Goal: Information Seeking & Learning: Check status

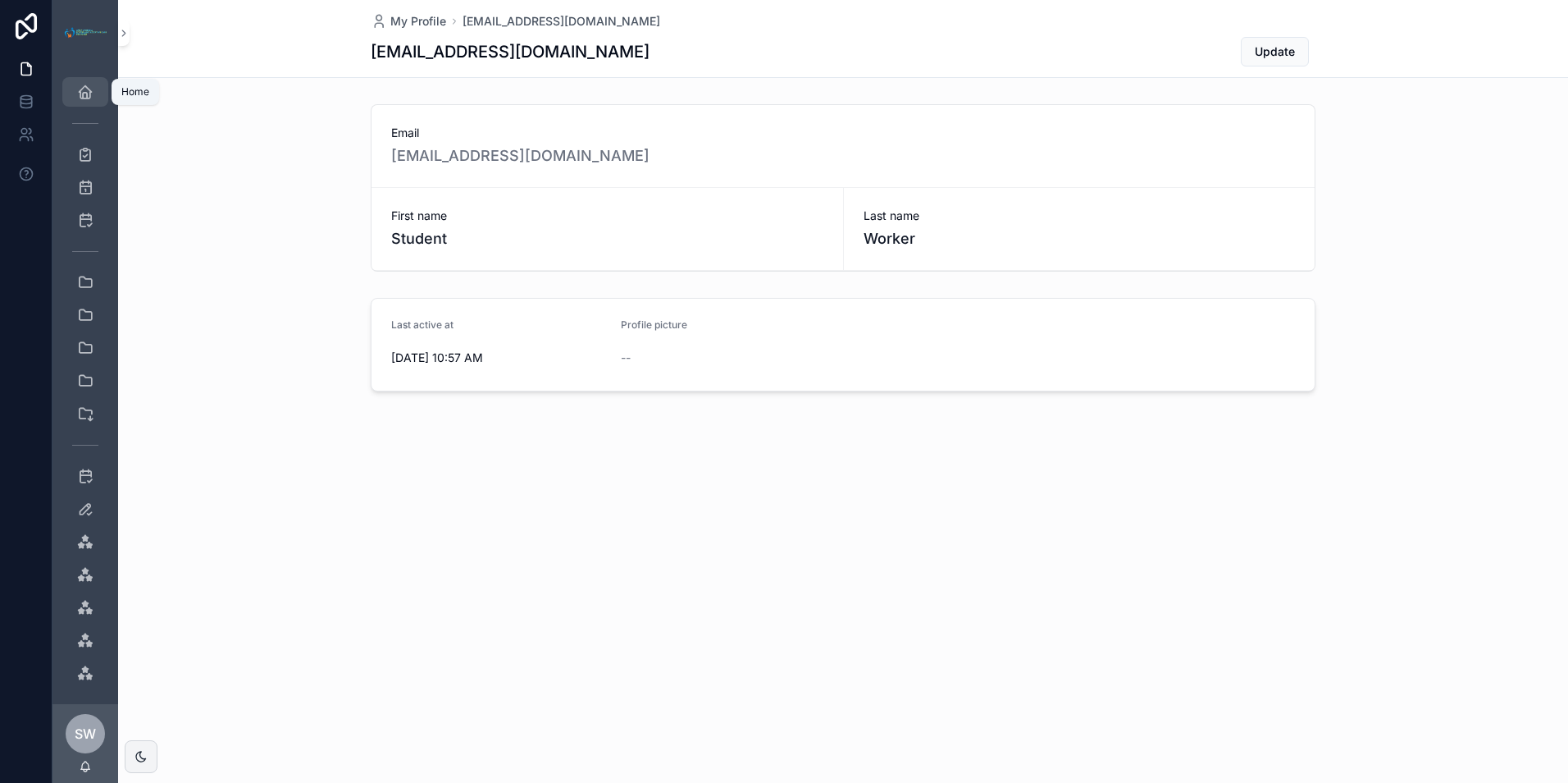
click at [76, 98] on div "Home" at bounding box center [85, 92] width 27 height 27
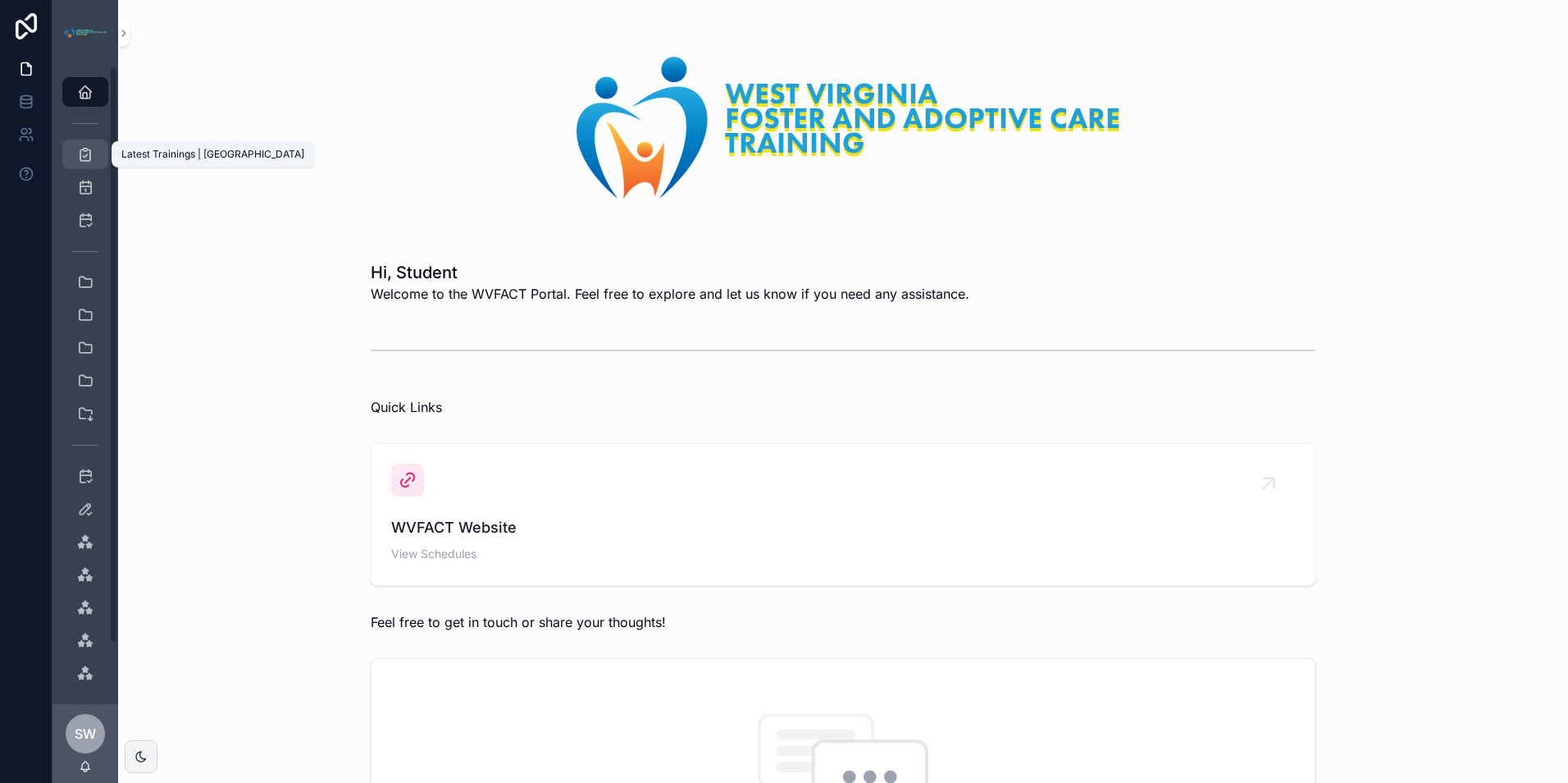
click at [79, 154] on icon "scrollable content" at bounding box center [86, 155] width 17 height 17
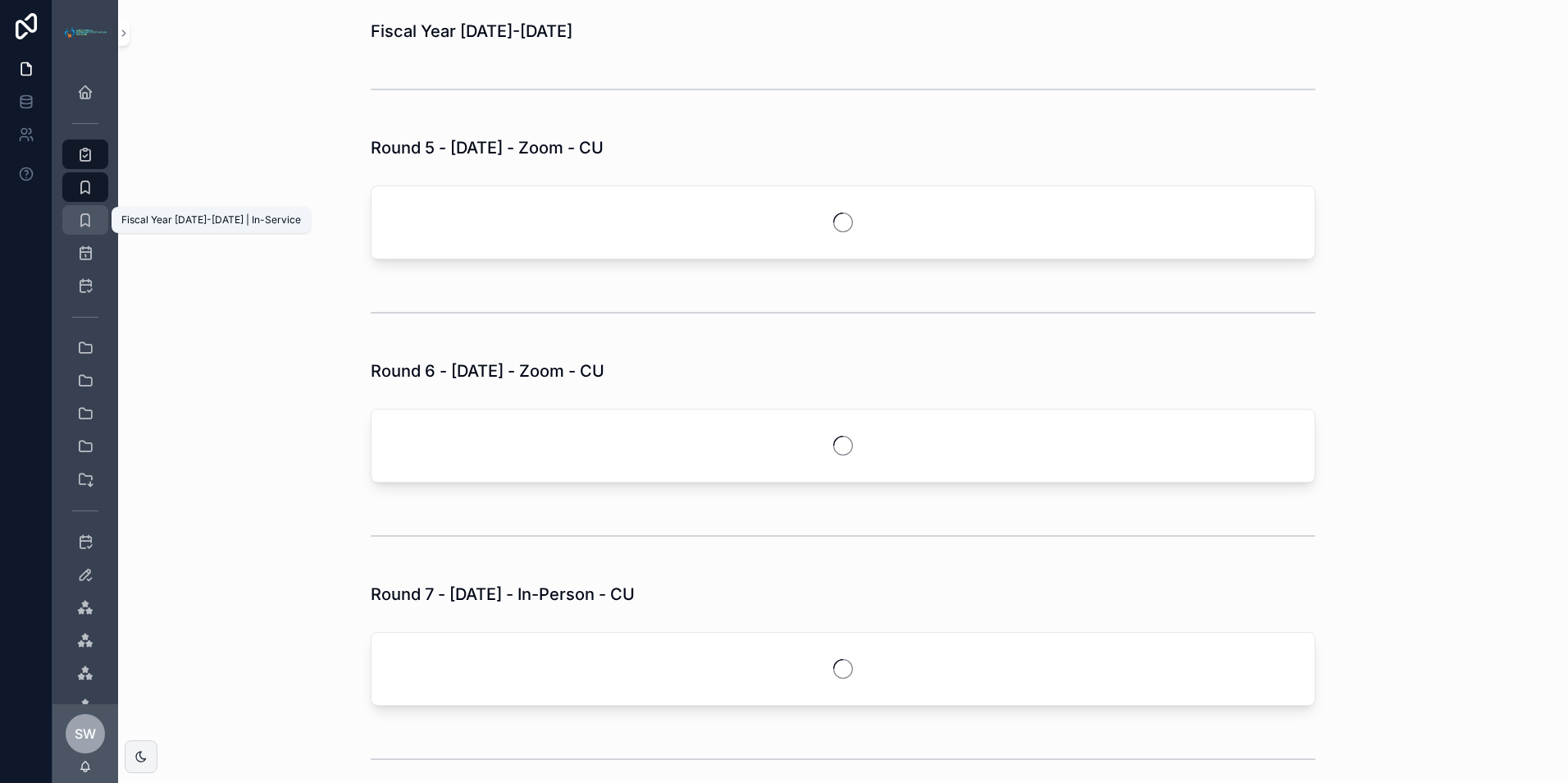
click at [91, 211] on div "Fiscal Year [DATE]-[DATE] | In-Service" at bounding box center [85, 219] width 27 height 27
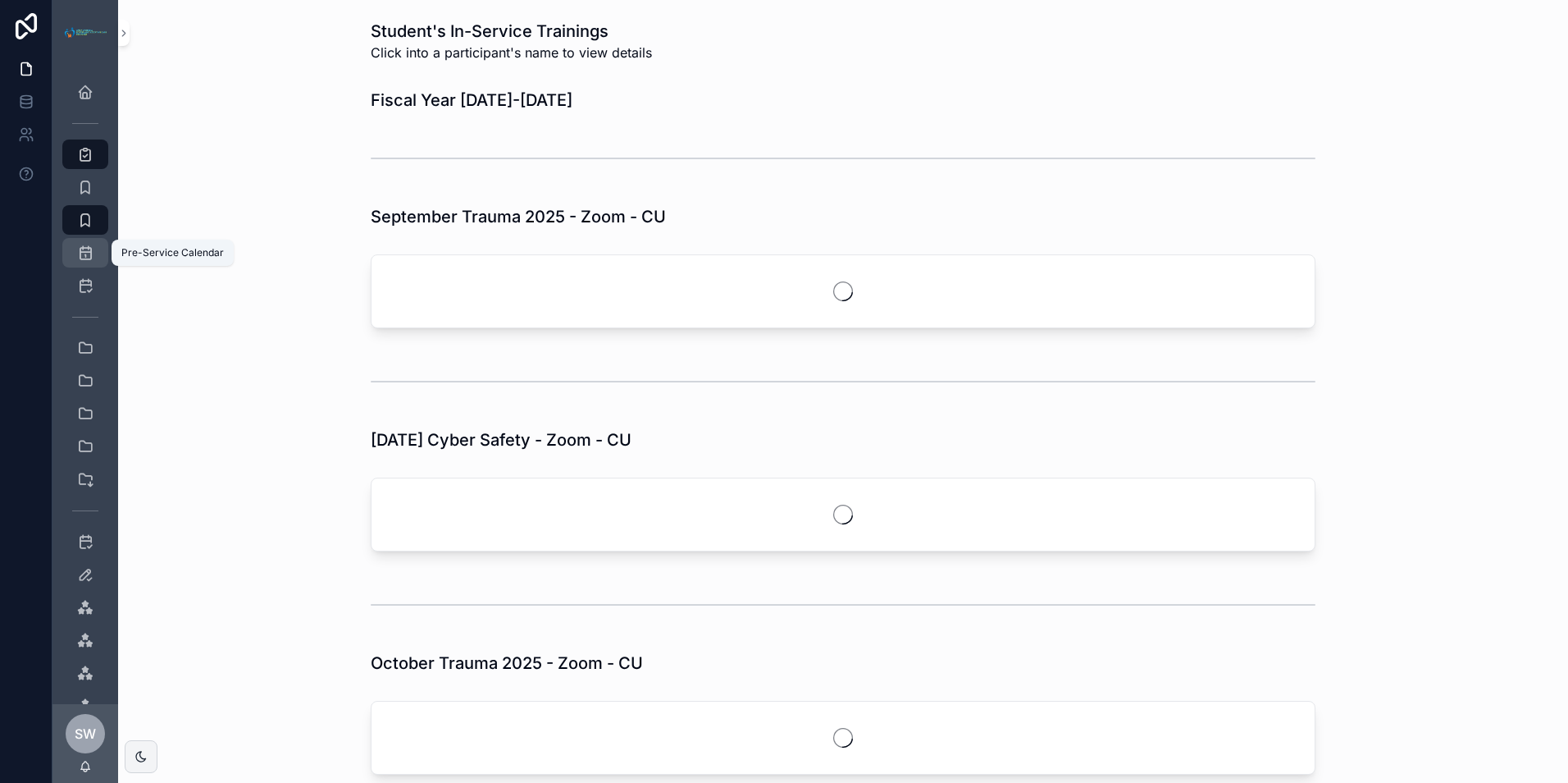
click at [77, 251] on icon "scrollable content" at bounding box center [86, 252] width 17 height 17
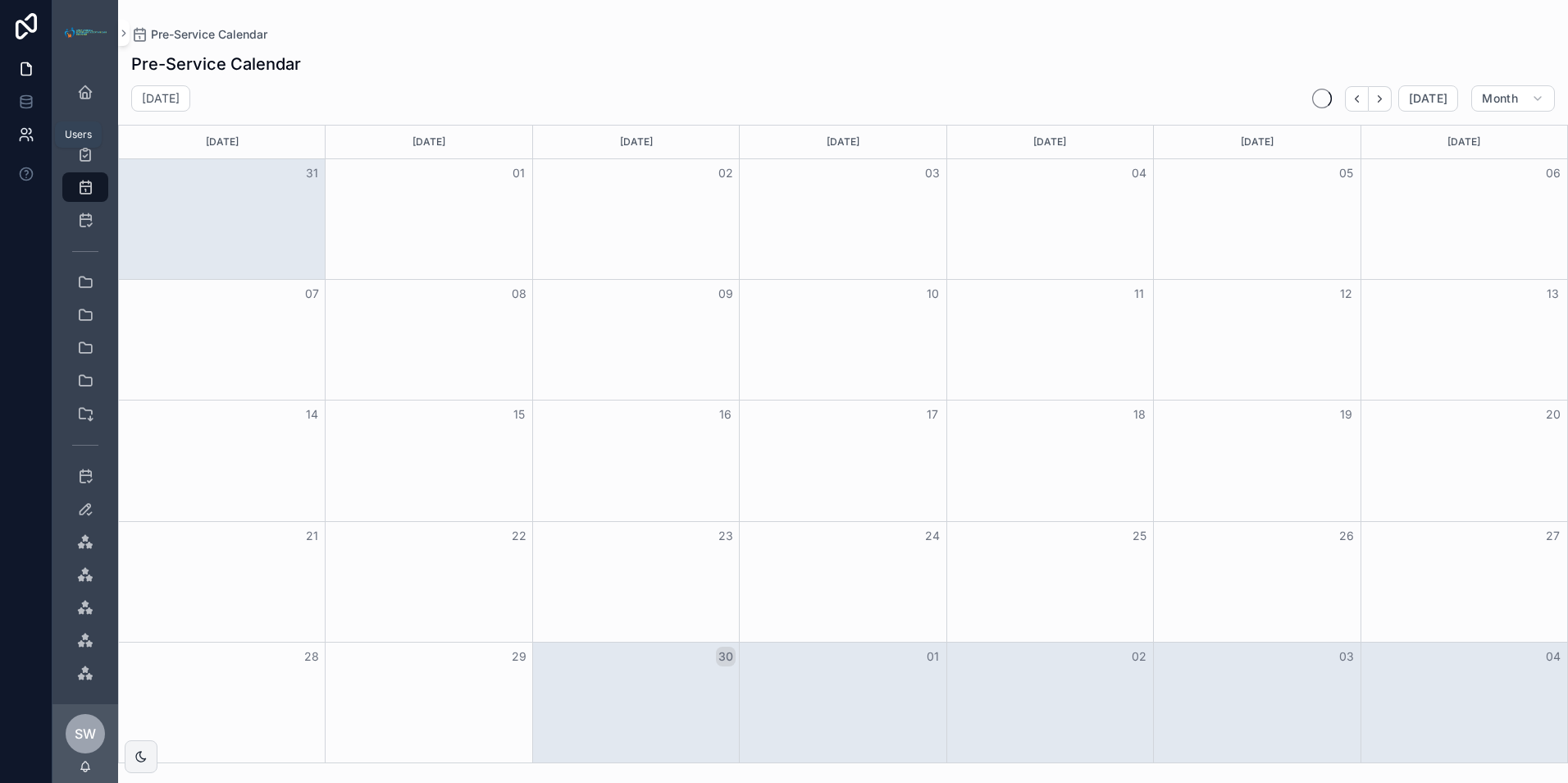
click at [29, 132] on icon at bounding box center [27, 134] width 17 height 17
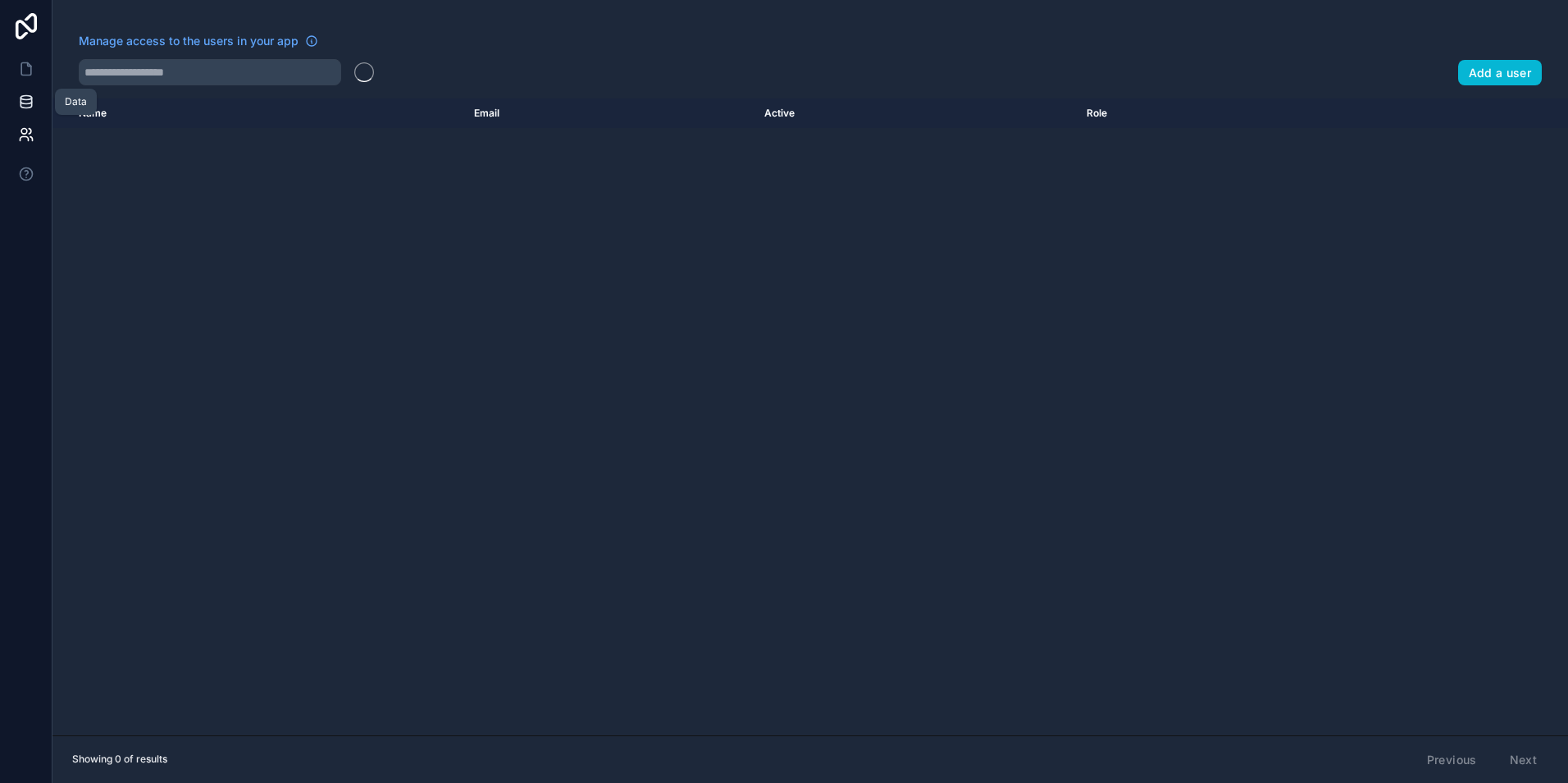
click at [29, 88] on link at bounding box center [26, 102] width 52 height 33
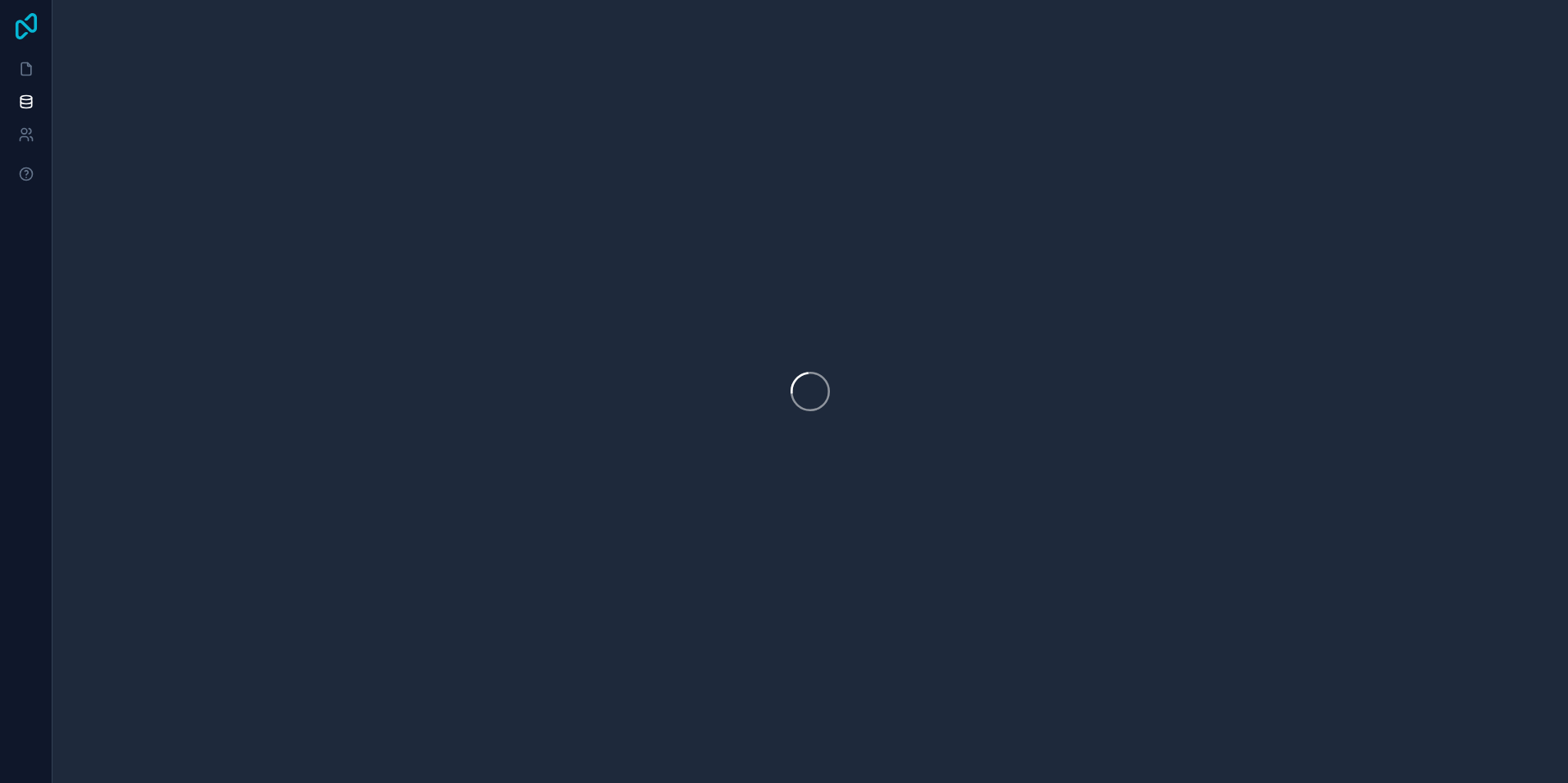
click at [18, 28] on icon at bounding box center [27, 26] width 33 height 27
click at [26, 75] on icon at bounding box center [26, 69] width 10 height 12
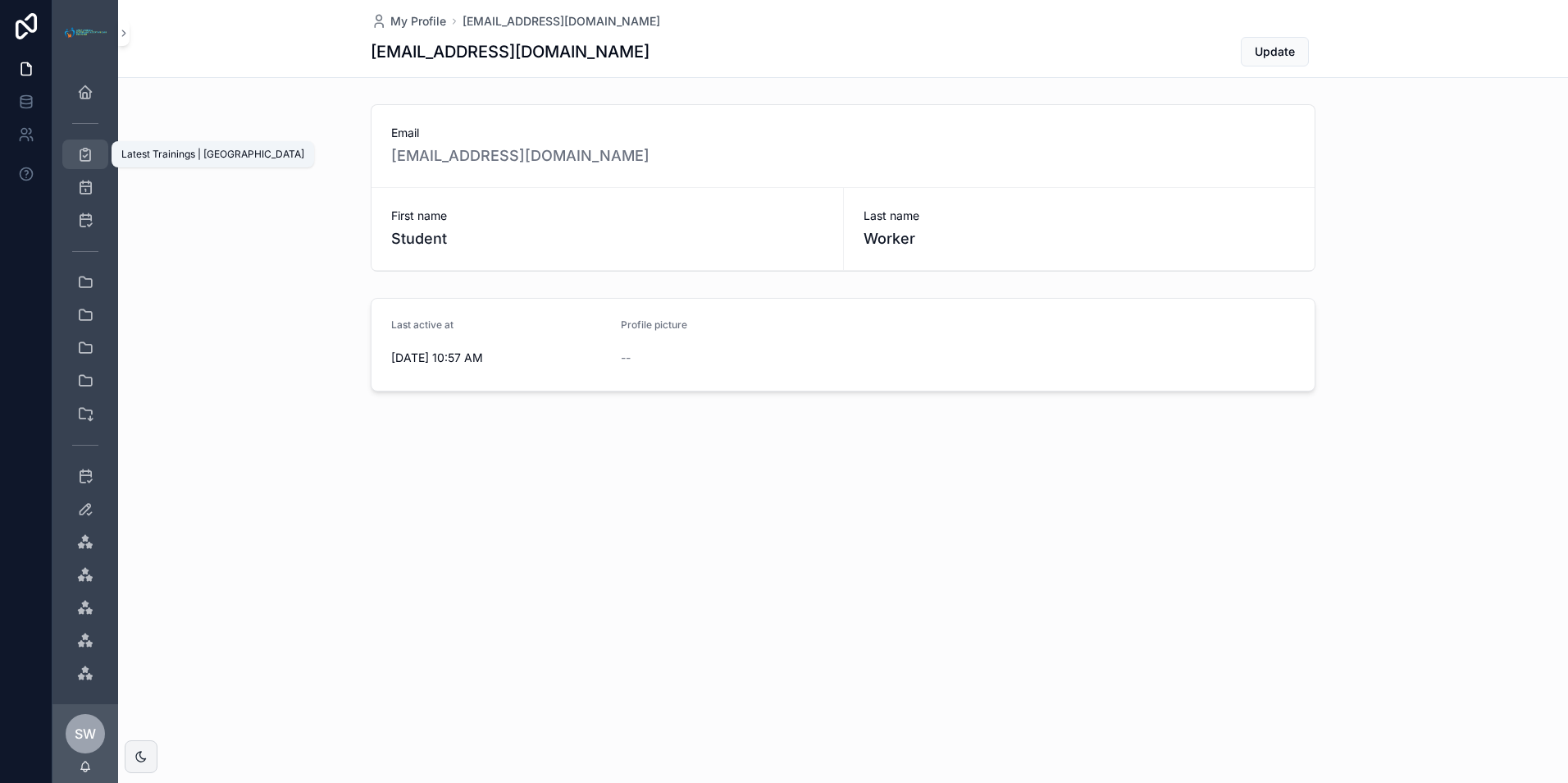
click at [96, 159] on div "Latest Trainings | [GEOGRAPHIC_DATA]" at bounding box center [85, 154] width 27 height 27
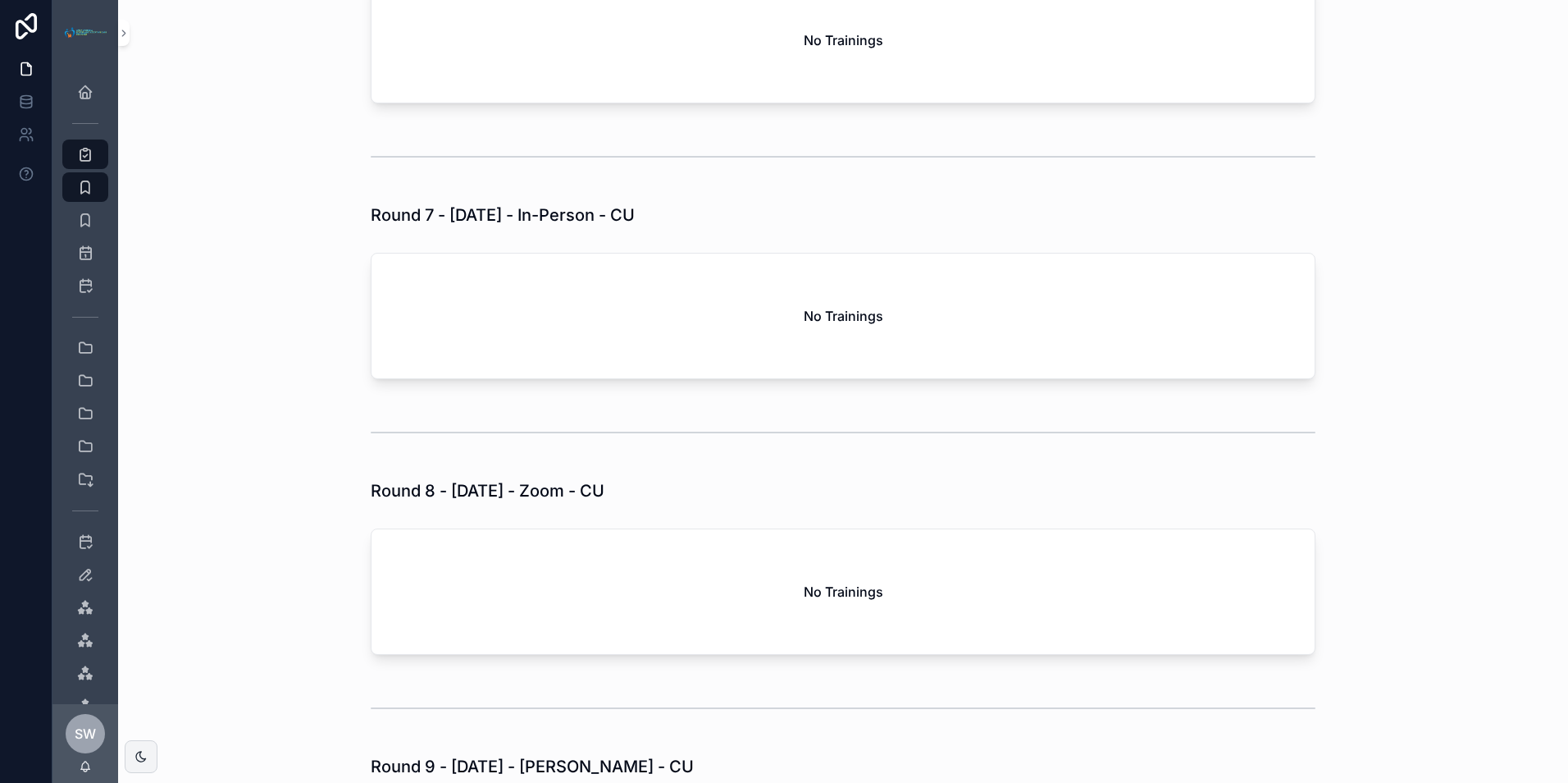
scroll to position [492, 0]
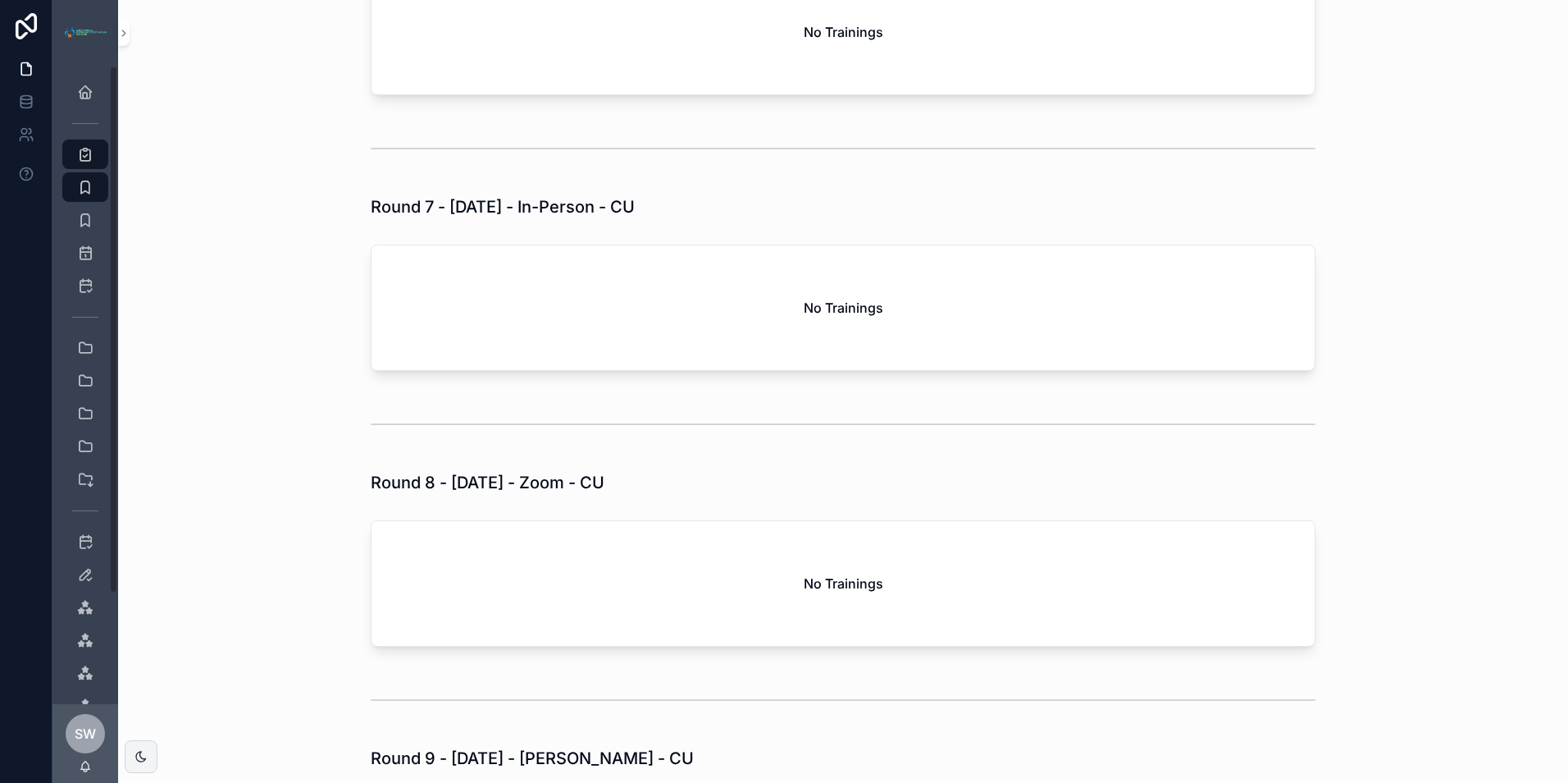
click at [90, 107] on div "Home" at bounding box center [85, 92] width 65 height 33
click at [86, 99] on icon "scrollable content" at bounding box center [86, 92] width 17 height 17
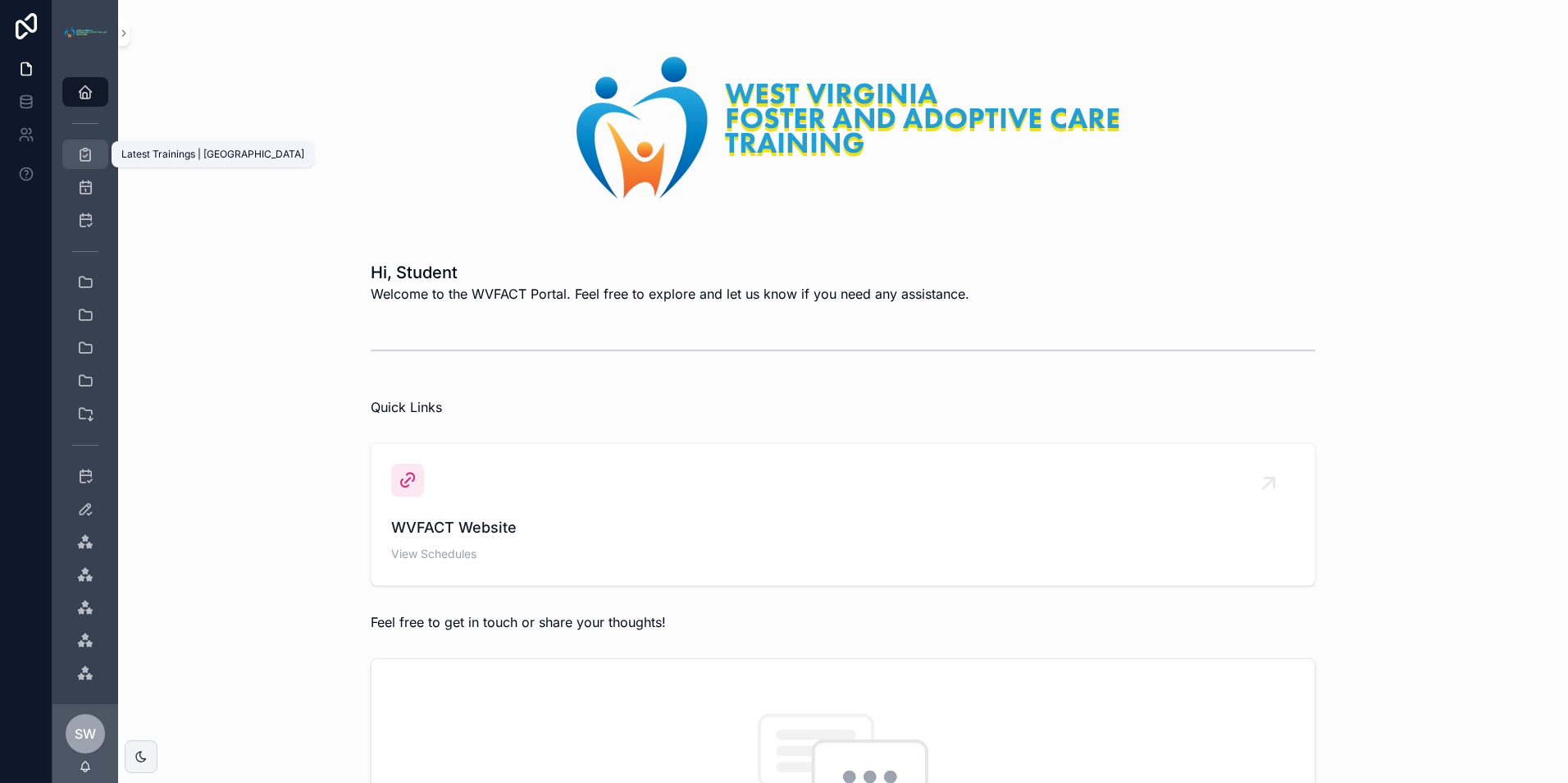
click at [93, 167] on div "Latest Trainings | [GEOGRAPHIC_DATA]" at bounding box center [85, 154] width 27 height 27
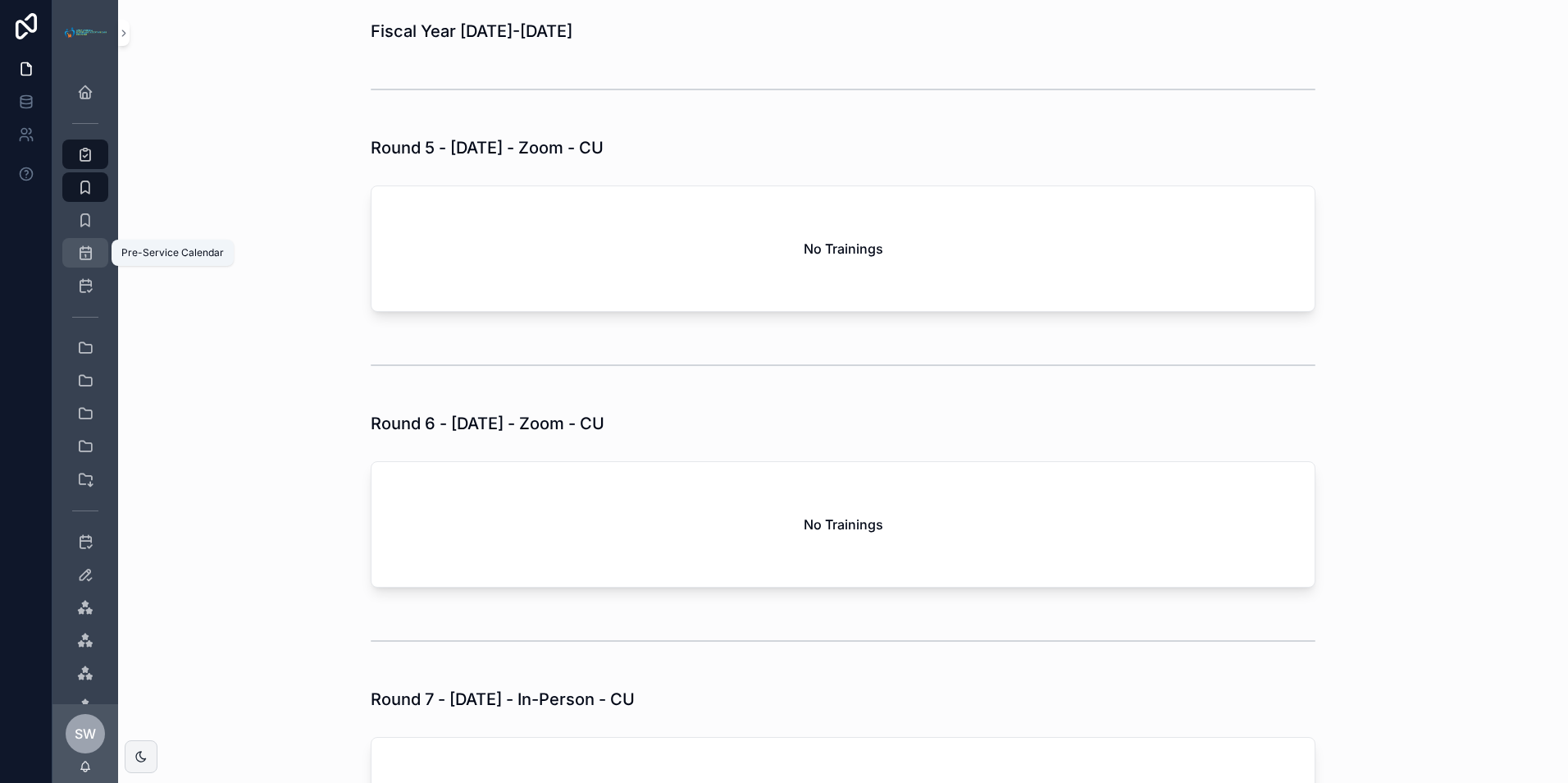
click at [94, 257] on div "Pre-Service Calendar" at bounding box center [85, 252] width 27 height 27
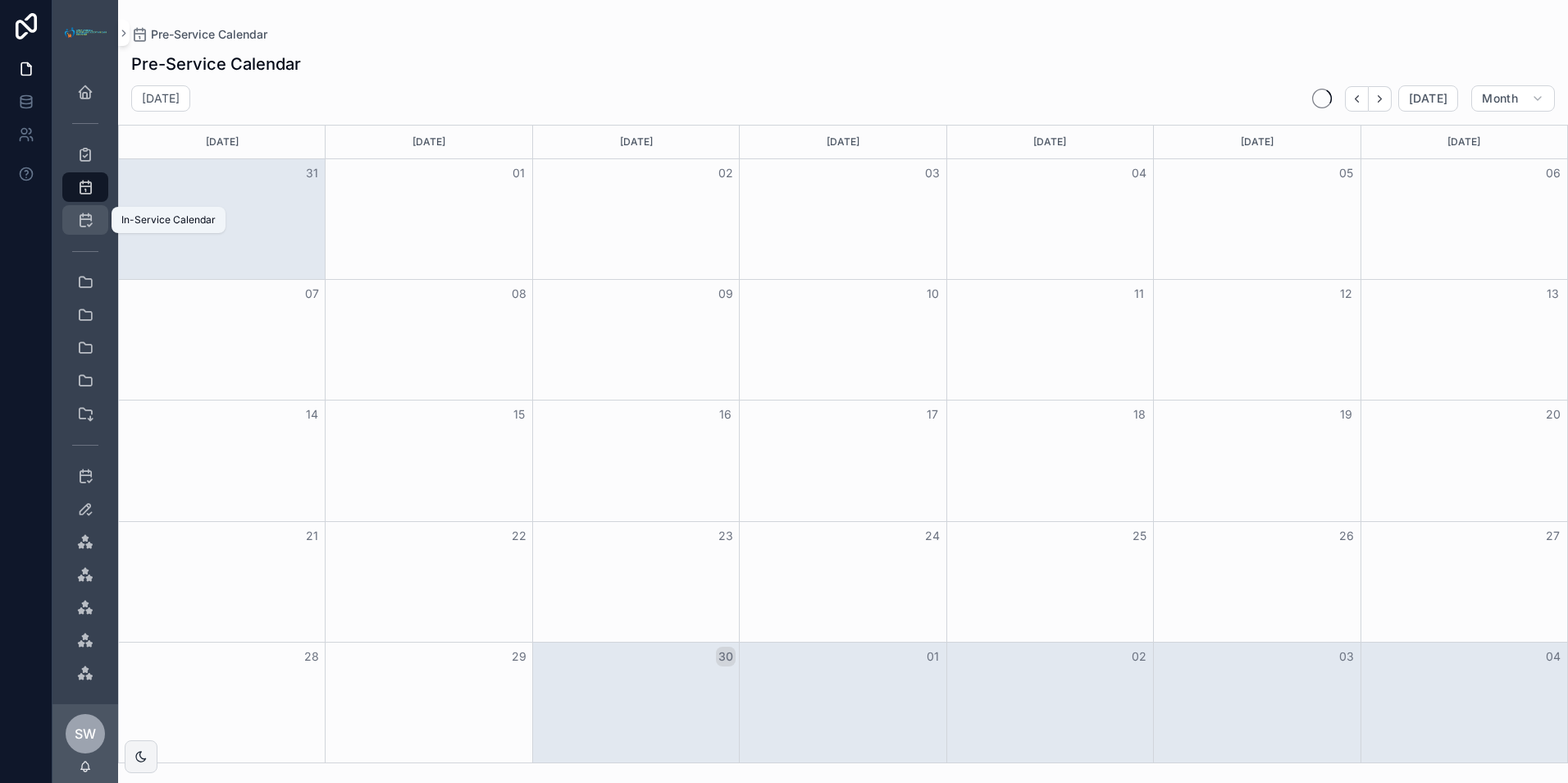
click at [87, 213] on icon "scrollable content" at bounding box center [86, 220] width 17 height 17
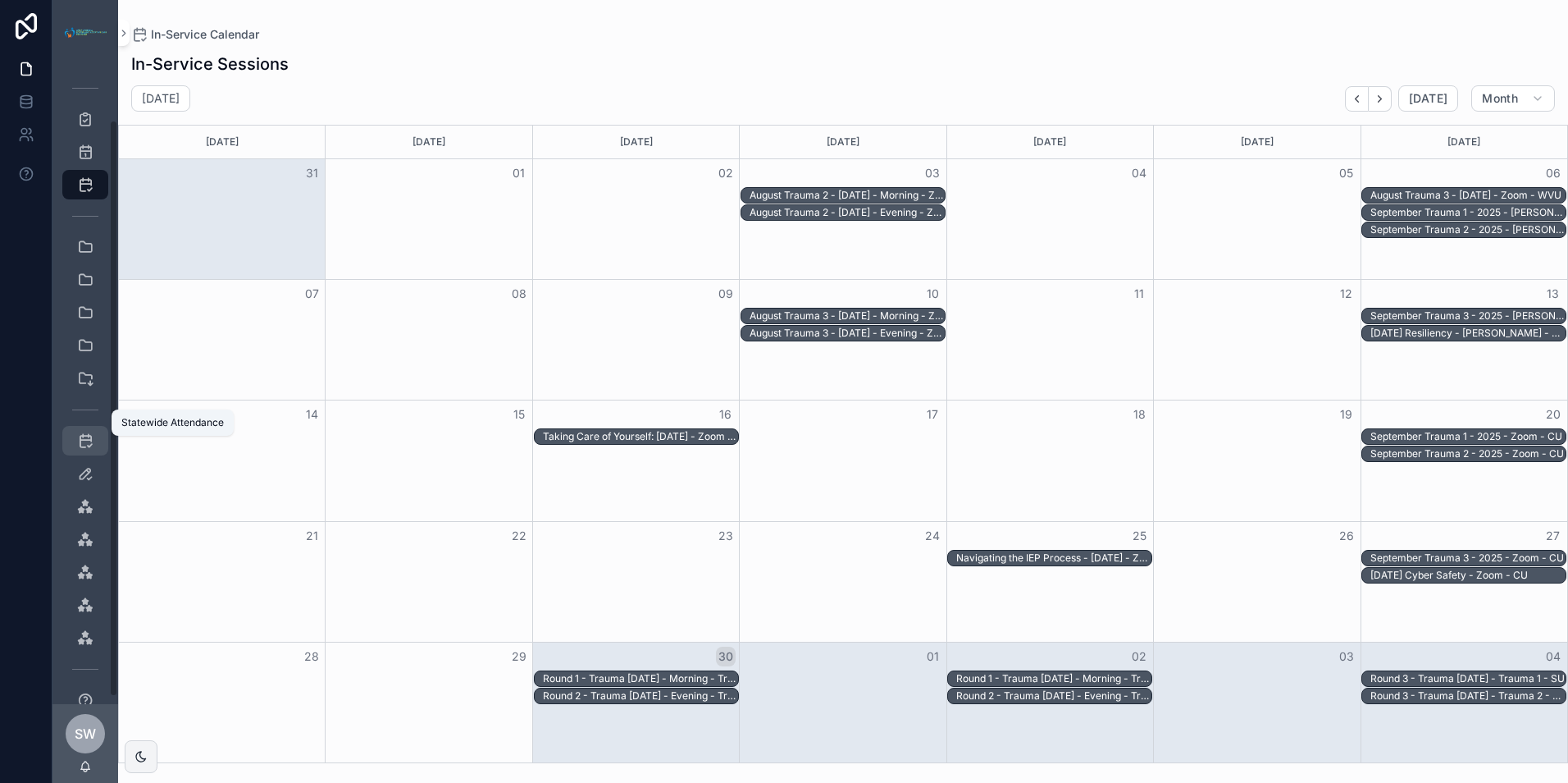
scroll to position [67, 0]
click at [96, 414] on div "Statewide Attendance" at bounding box center [85, 408] width 27 height 27
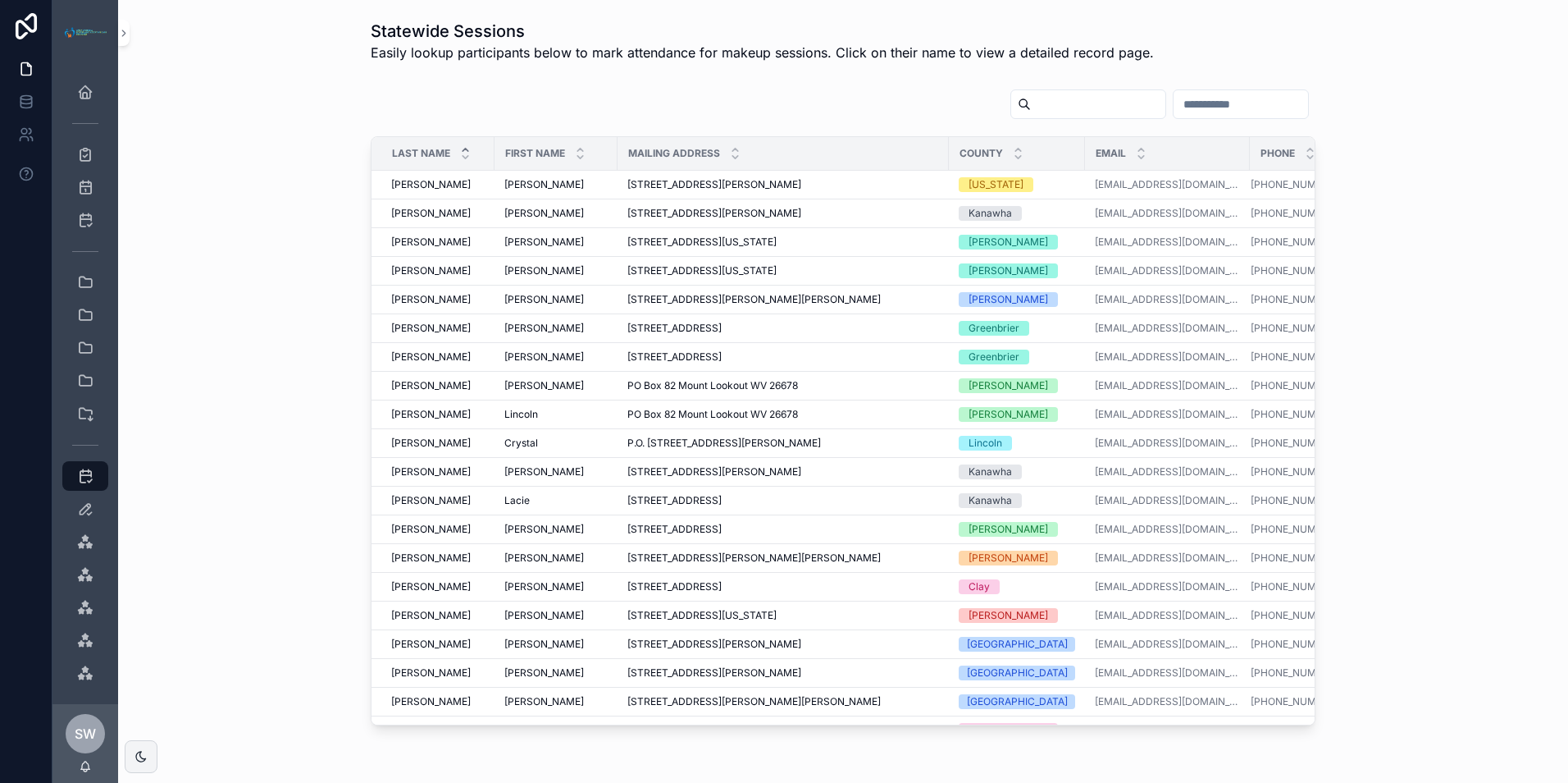
click at [1242, 93] on input "scrollable content" at bounding box center [1241, 104] width 134 height 23
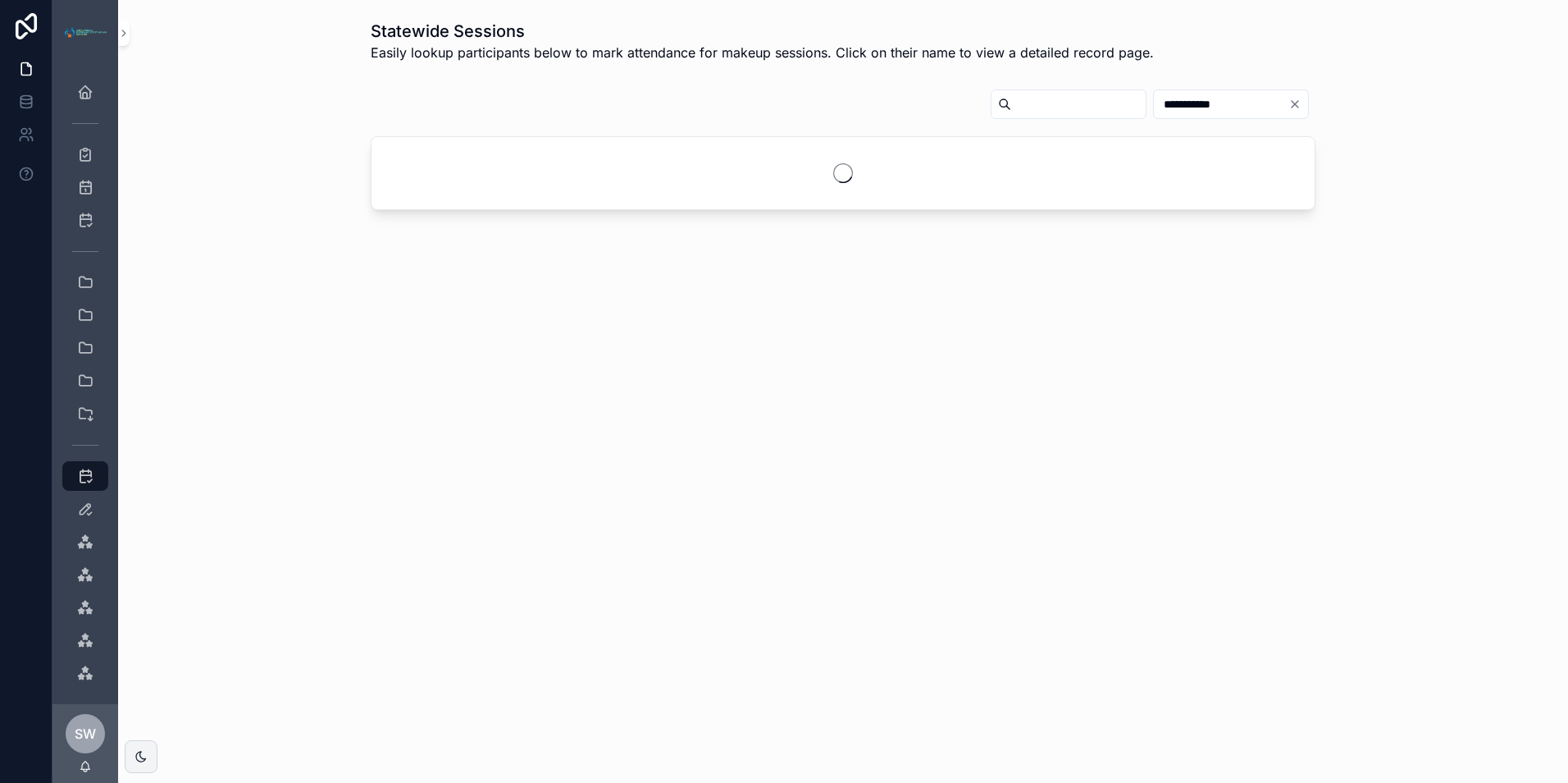
type input "**********"
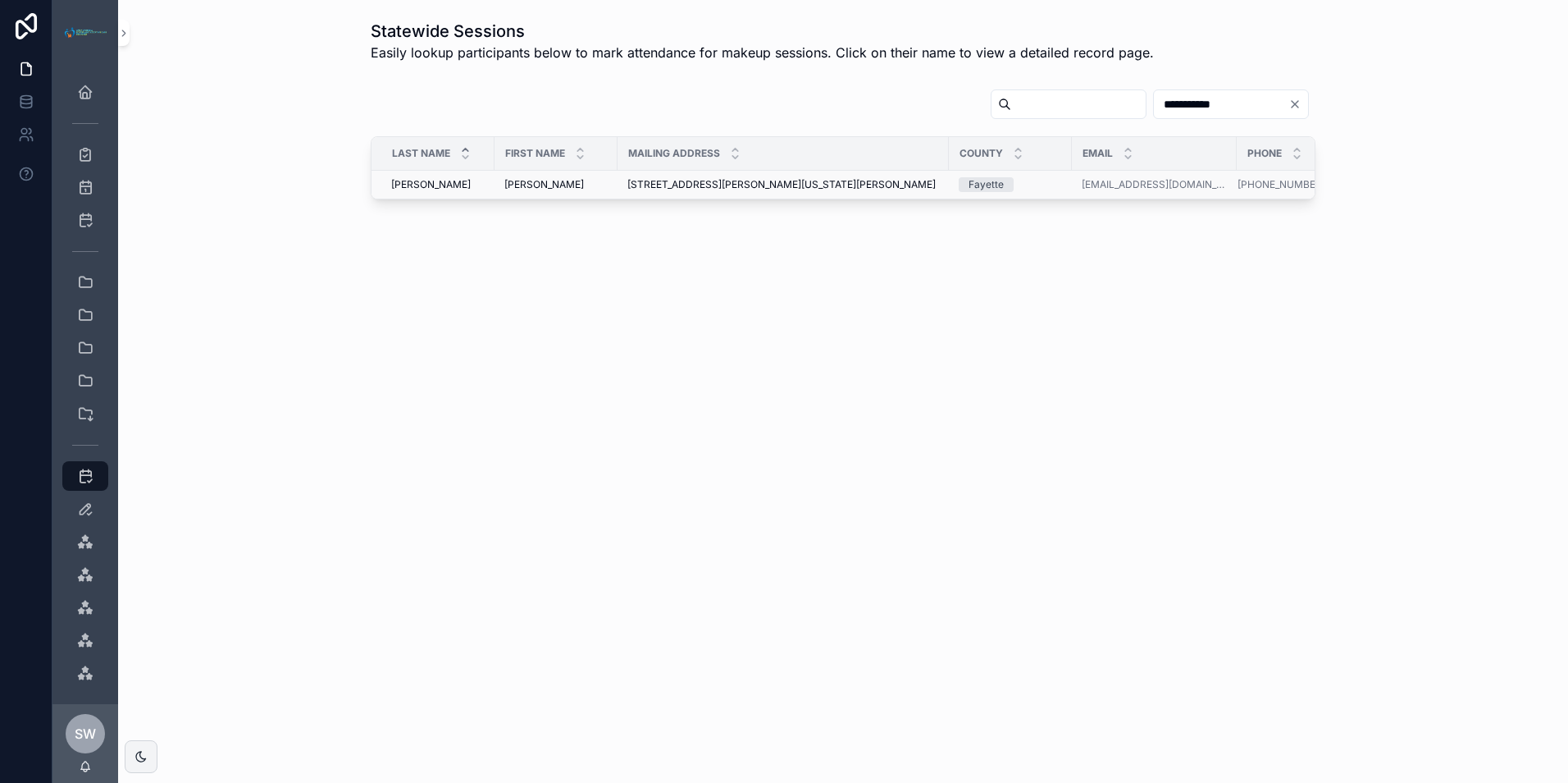
click at [624, 178] on td "19518 [GEOGRAPHIC_DATA][PERSON_NAME][US_STATE][PERSON_NAME] [STREET_ADDRESS][PE…" at bounding box center [784, 184] width 331 height 29
click at [520, 184] on span "[PERSON_NAME]" at bounding box center [544, 184] width 79 height 13
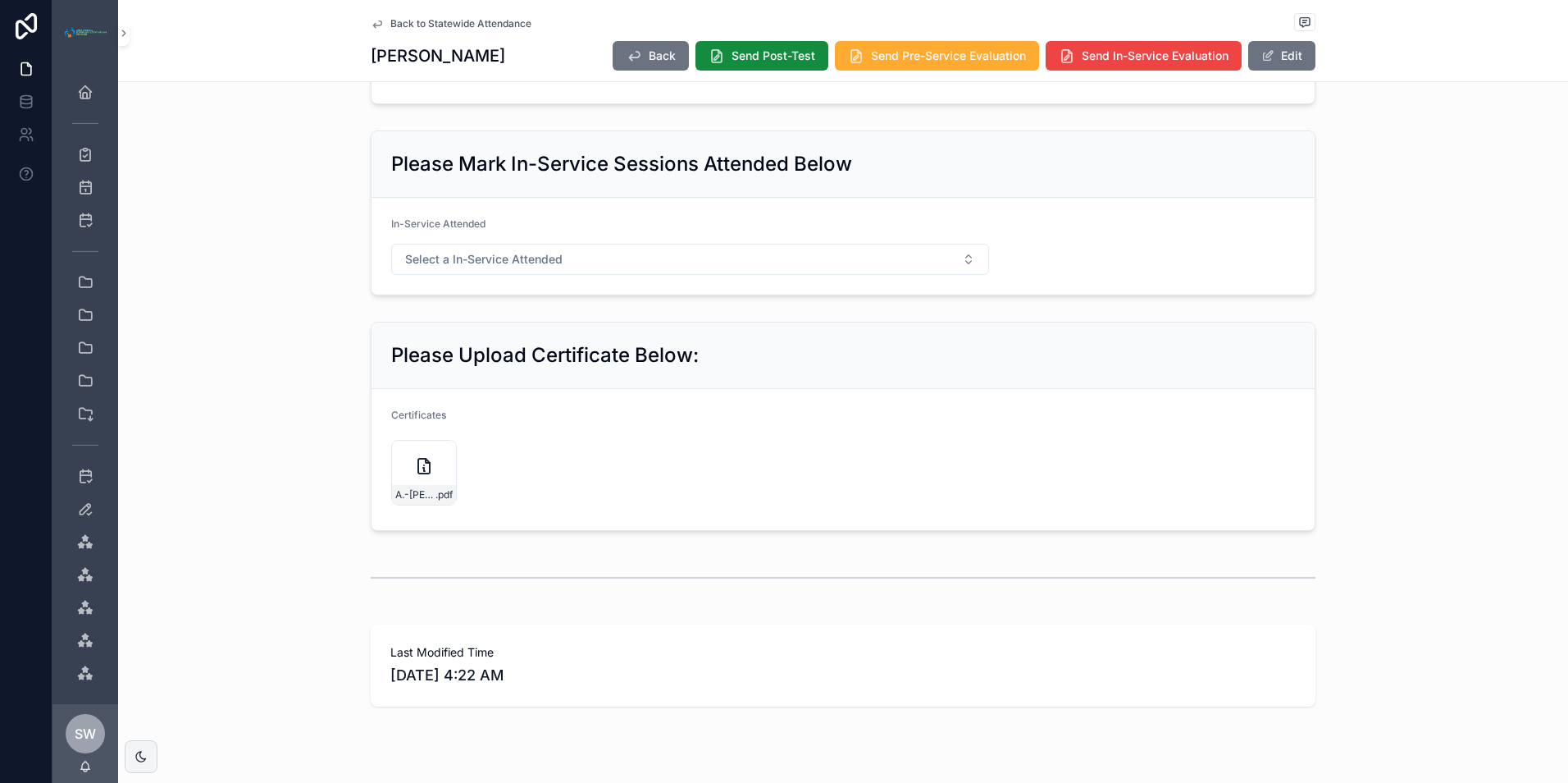
scroll to position [966, 0]
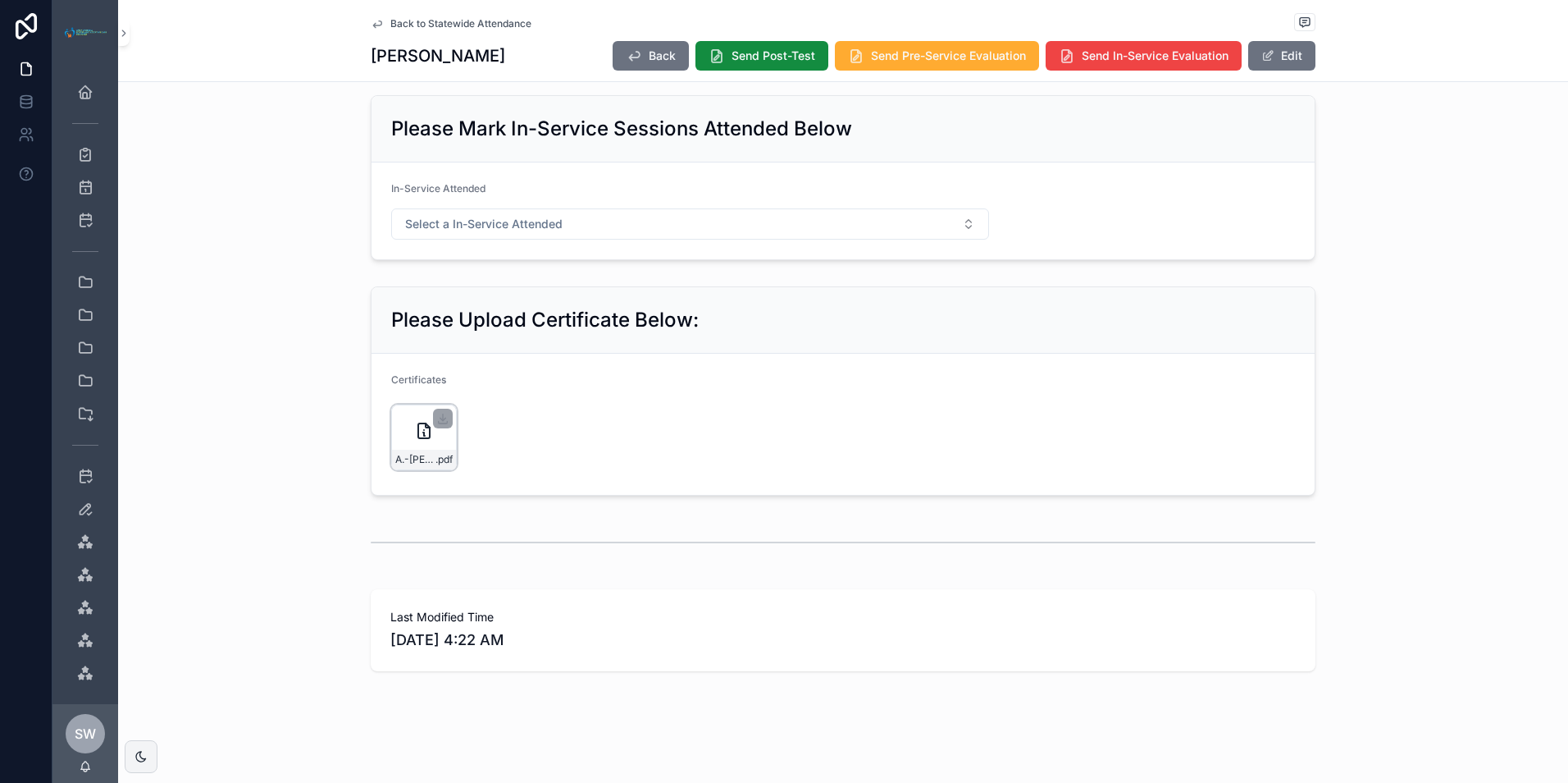
click at [414, 432] on icon "scrollable content" at bounding box center [424, 430] width 19 height 19
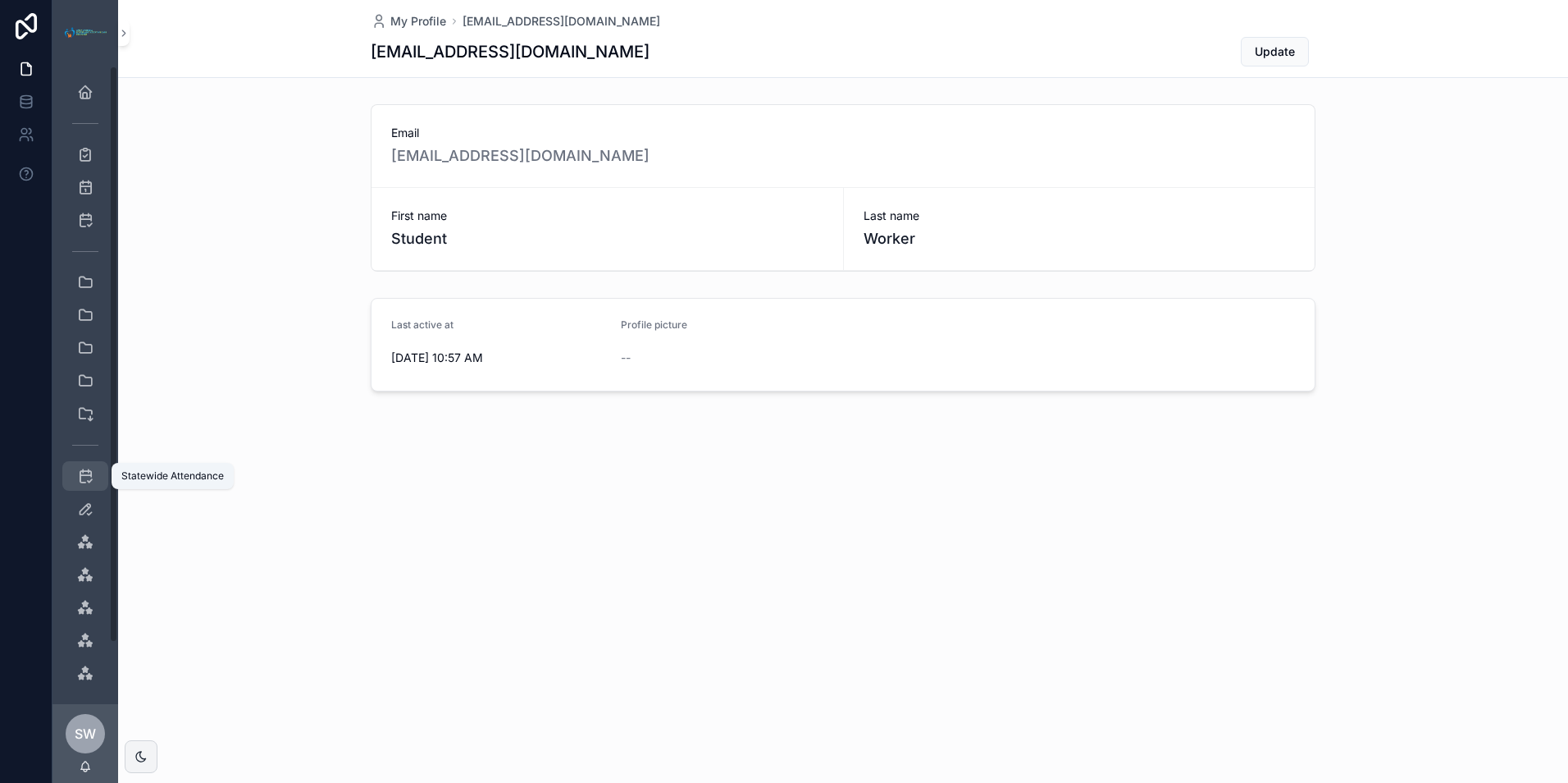
click at [76, 479] on div "Statewide Attendance" at bounding box center [85, 475] width 27 height 27
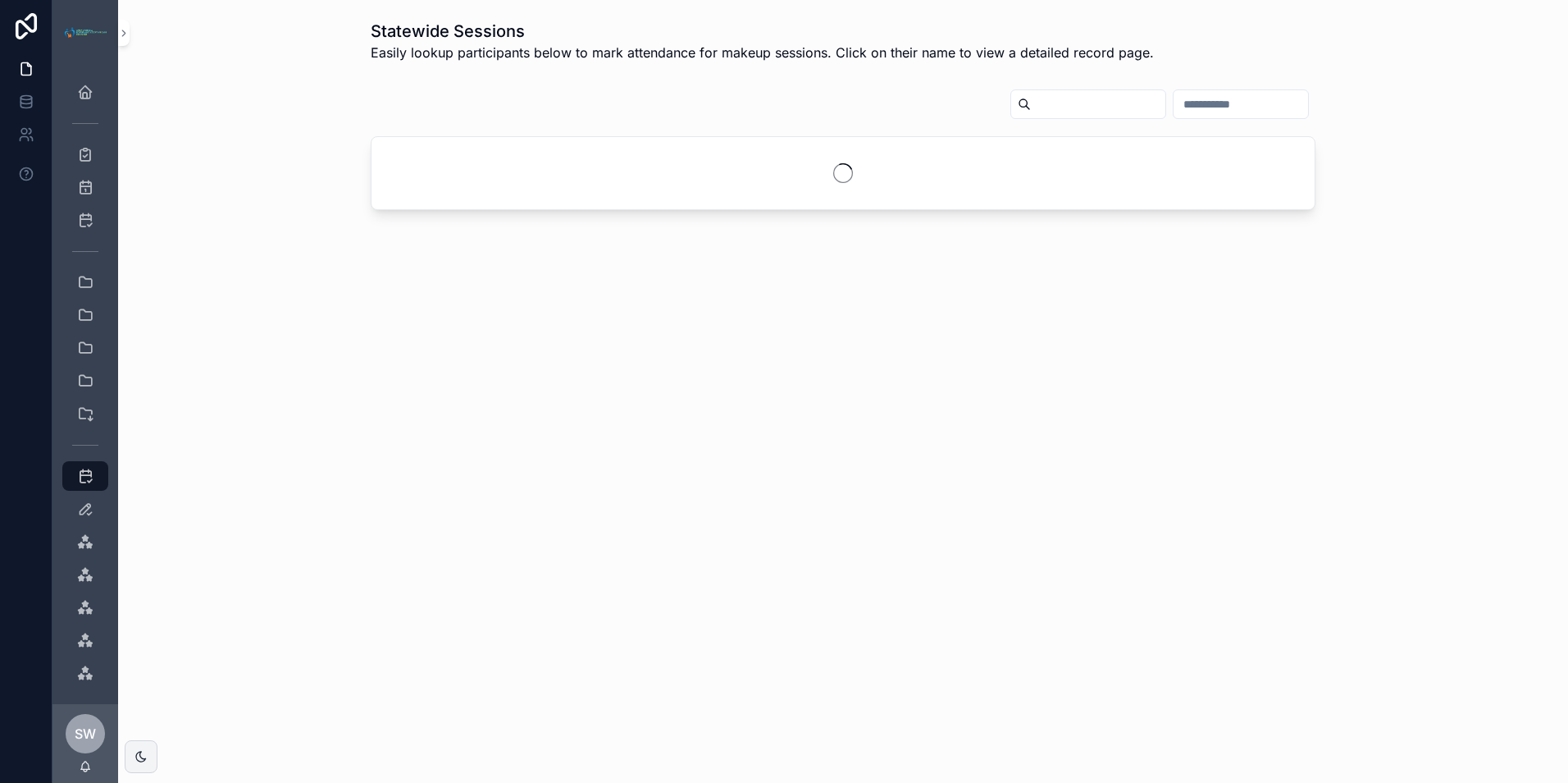
click at [1180, 109] on input "scrollable content" at bounding box center [1241, 104] width 134 height 23
type input "**********"
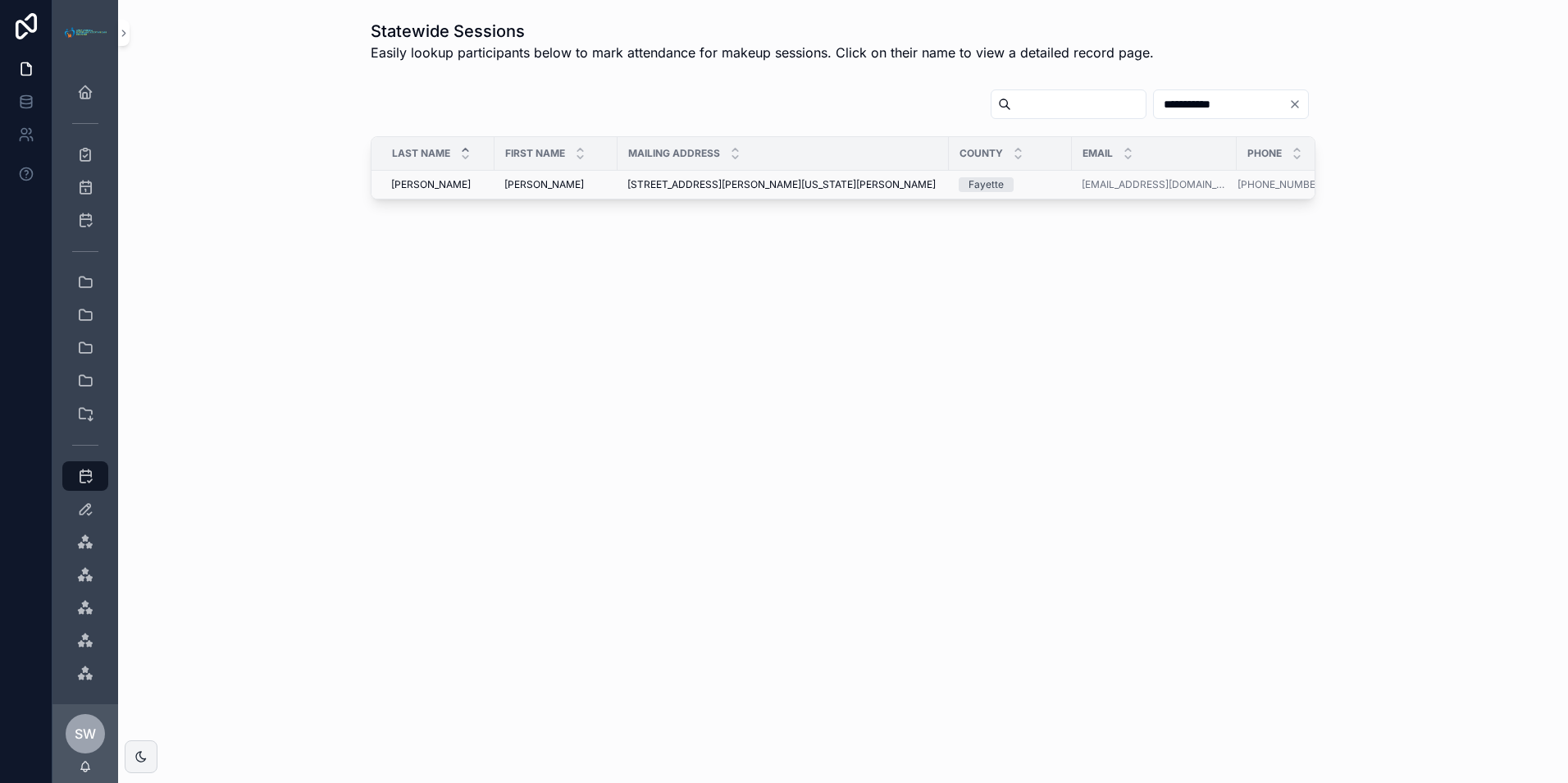
click at [763, 189] on span "[STREET_ADDRESS][PERSON_NAME][US_STATE][PERSON_NAME]" at bounding box center [781, 184] width 308 height 13
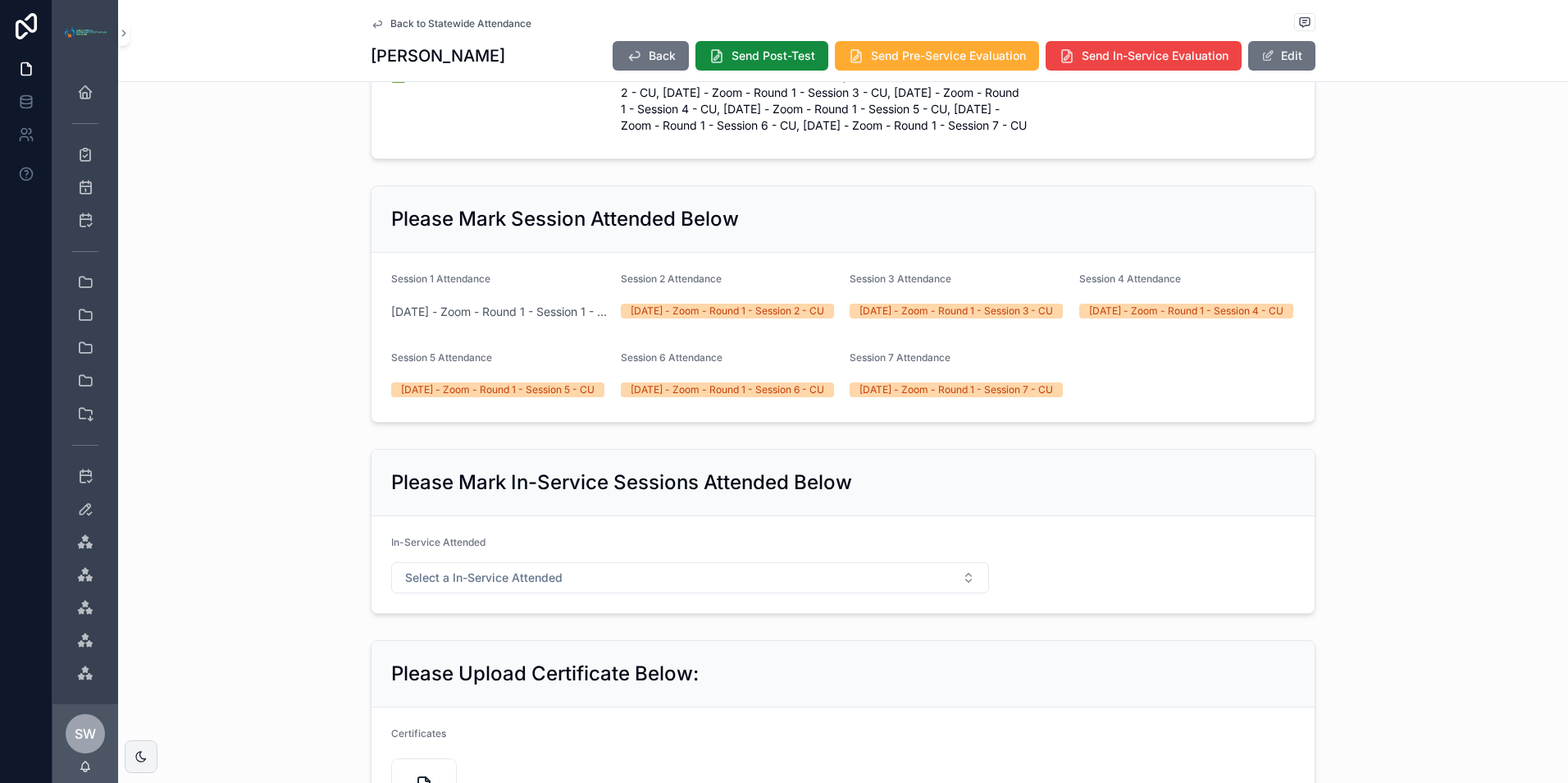
scroll to position [657, 0]
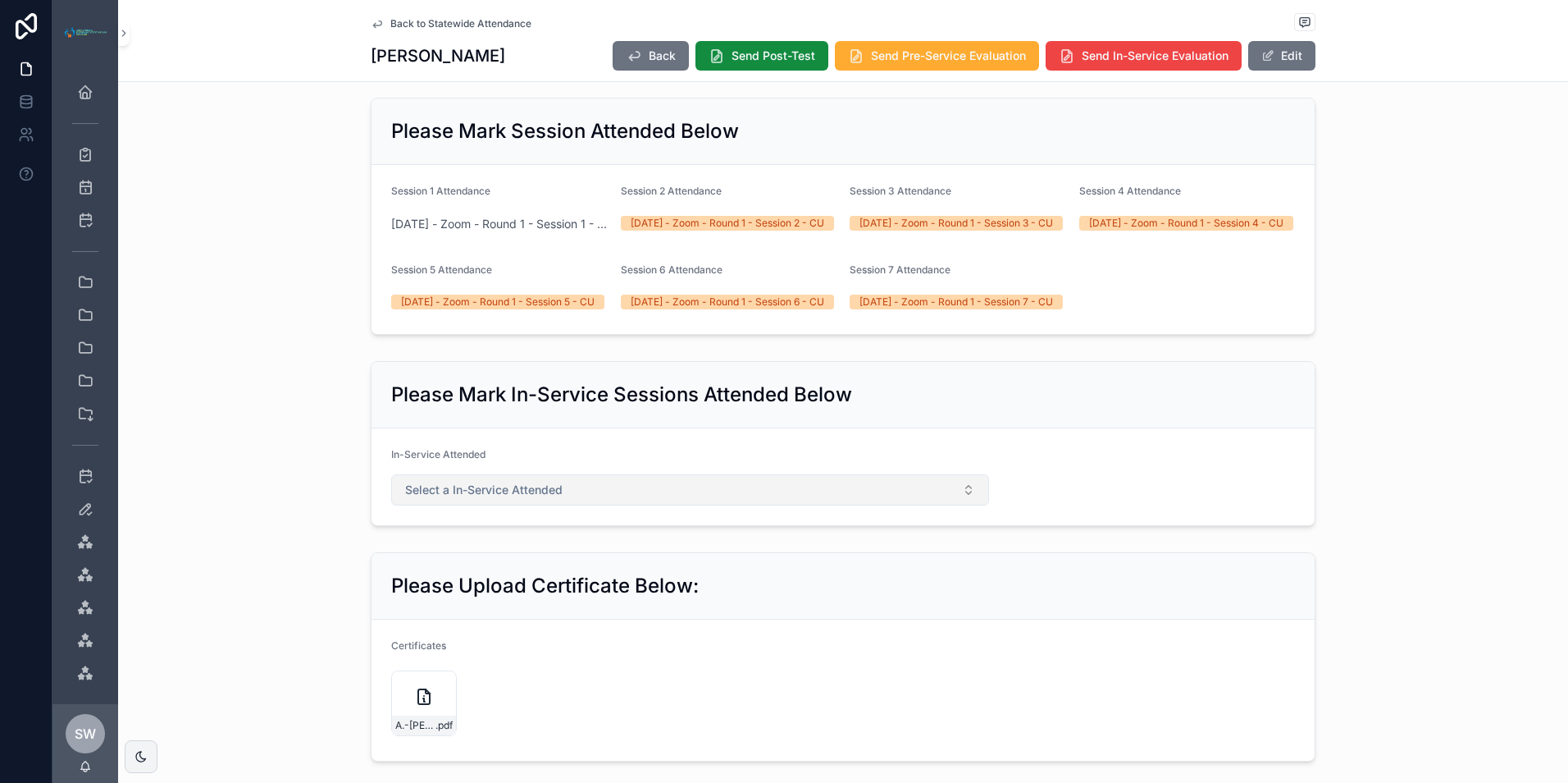
click at [476, 498] on span "Select a In-Service Attended" at bounding box center [483, 490] width 157 height 17
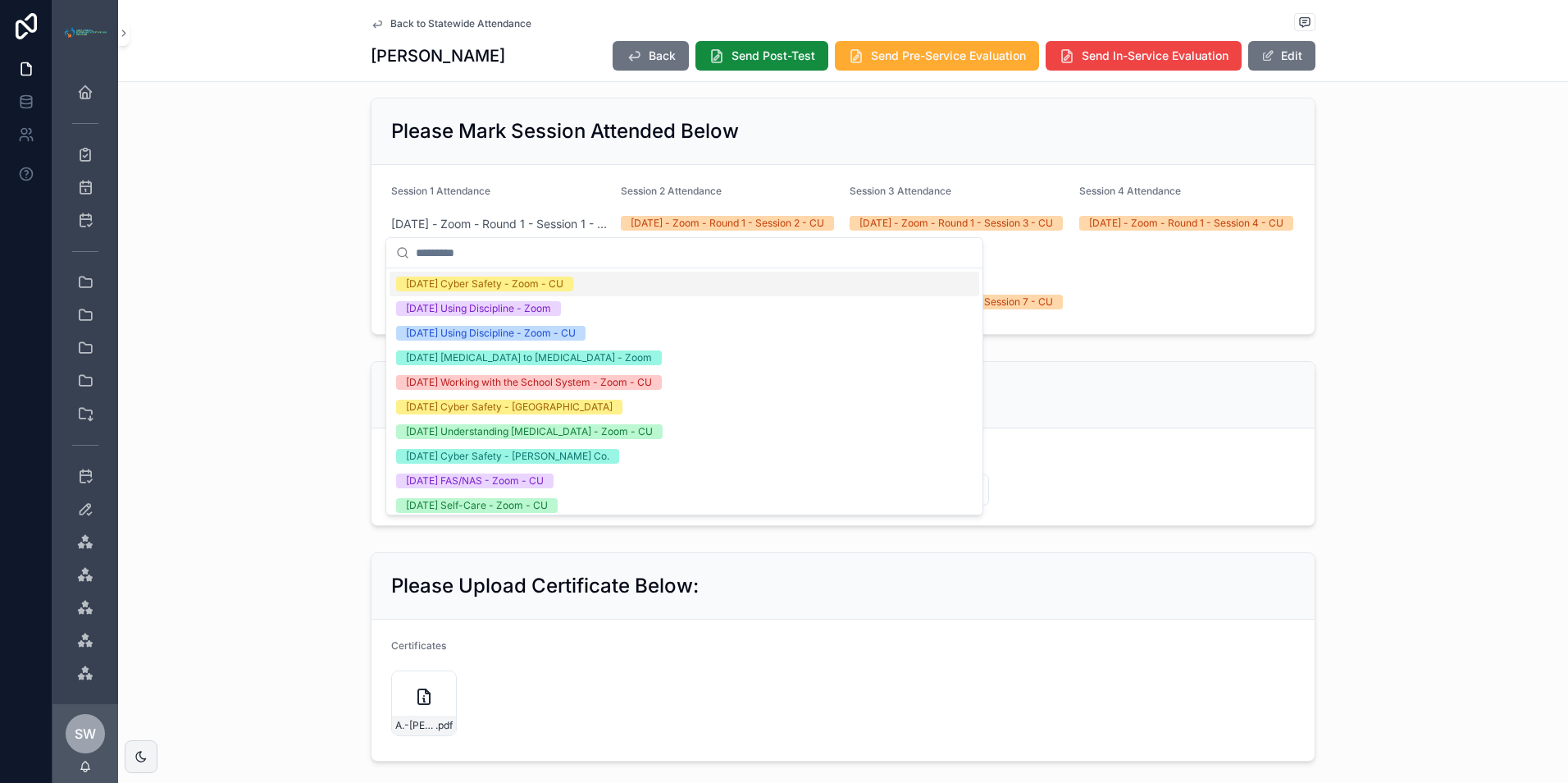
click at [1439, 342] on div "Please Mark Session Attended Below Session 1 Attendance 07/01/2025 - Zoom - Rou…" at bounding box center [842, 216] width 1450 height 251
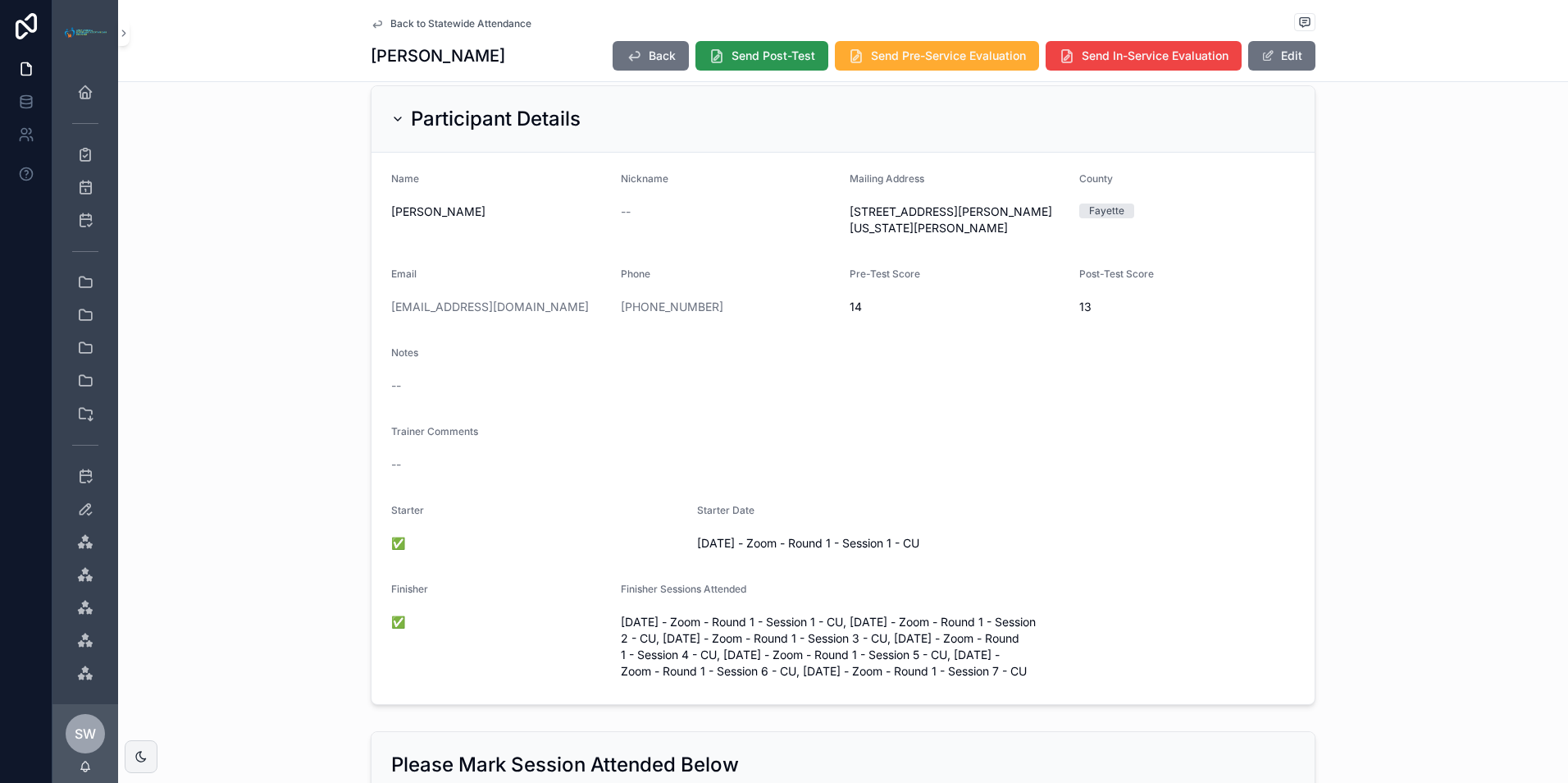
scroll to position [0, 0]
